Goal: Navigation & Orientation: Understand site structure

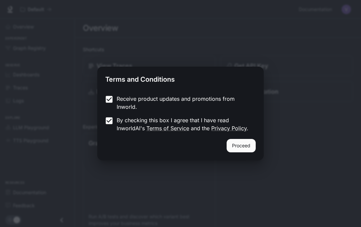
click at [240, 147] on button "Proceed" at bounding box center [241, 145] width 29 height 13
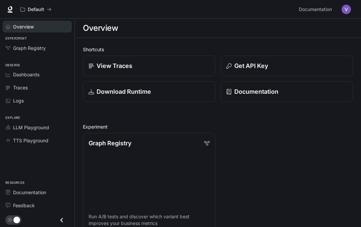
click at [27, 26] on span "Overview" at bounding box center [23, 26] width 21 height 7
click at [41, 49] on span "Graph Registry" at bounding box center [29, 47] width 33 height 7
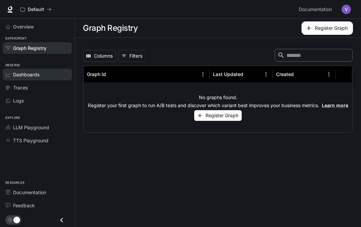
click at [46, 74] on div "Dashboards" at bounding box center [41, 74] width 56 height 7
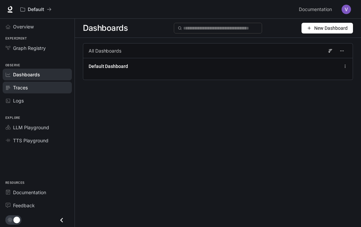
click at [36, 88] on div "Traces" at bounding box center [41, 87] width 56 height 7
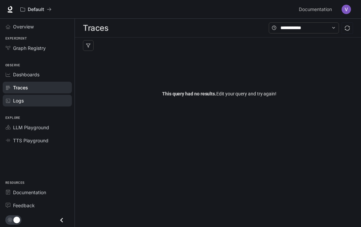
click at [40, 100] on div "Logs" at bounding box center [41, 100] width 56 height 7
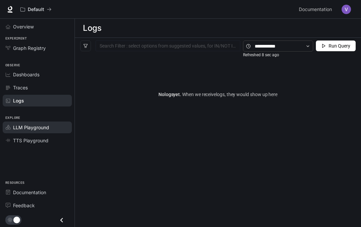
click at [51, 124] on div "LLM Playground" at bounding box center [41, 127] width 56 height 7
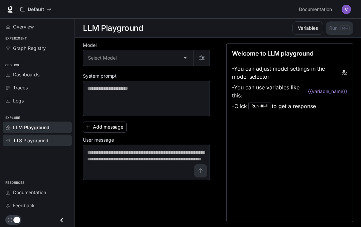
click at [38, 144] on link "TTS Playground" at bounding box center [37, 140] width 69 height 12
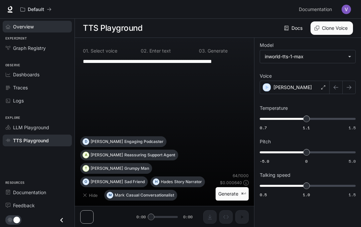
click at [43, 31] on link "Overview" at bounding box center [37, 27] width 69 height 12
